Goal: Task Accomplishment & Management: Use online tool/utility

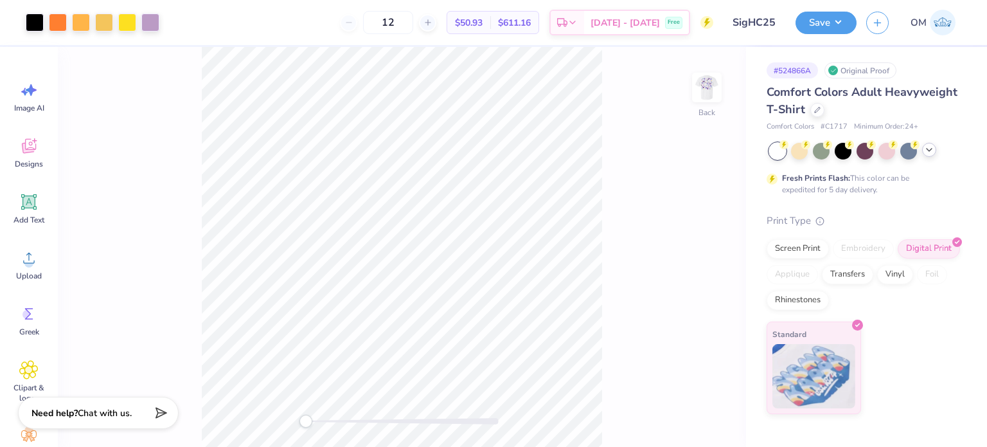
click at [924, 146] on icon at bounding box center [929, 150] width 10 height 10
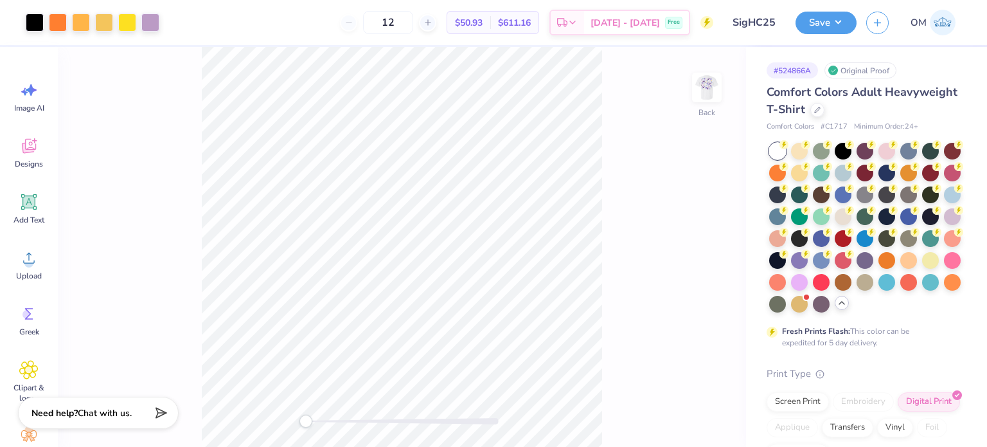
click at [733, 149] on div "Back" at bounding box center [402, 247] width 689 height 400
click at [699, 71] on div "Back" at bounding box center [402, 247] width 689 height 400
click at [704, 78] on img at bounding box center [706, 87] width 51 height 51
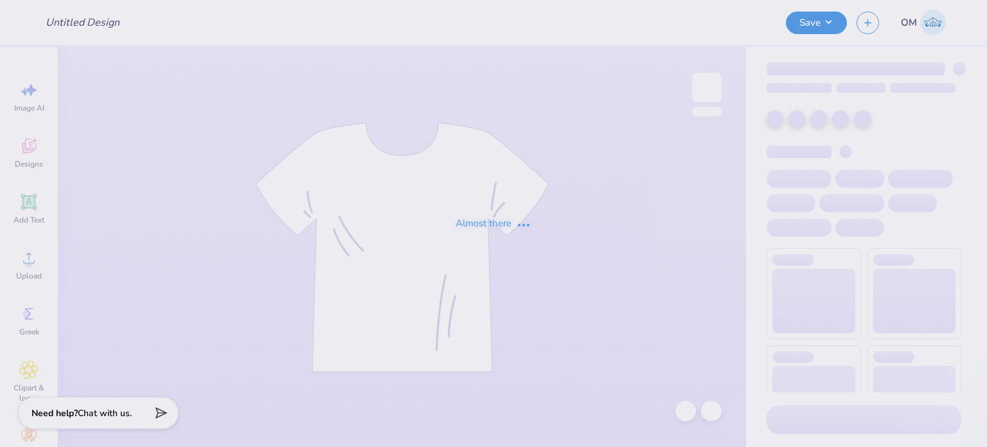
type input "SigHC25"
